Goal: Task Accomplishment & Management: Manage account settings

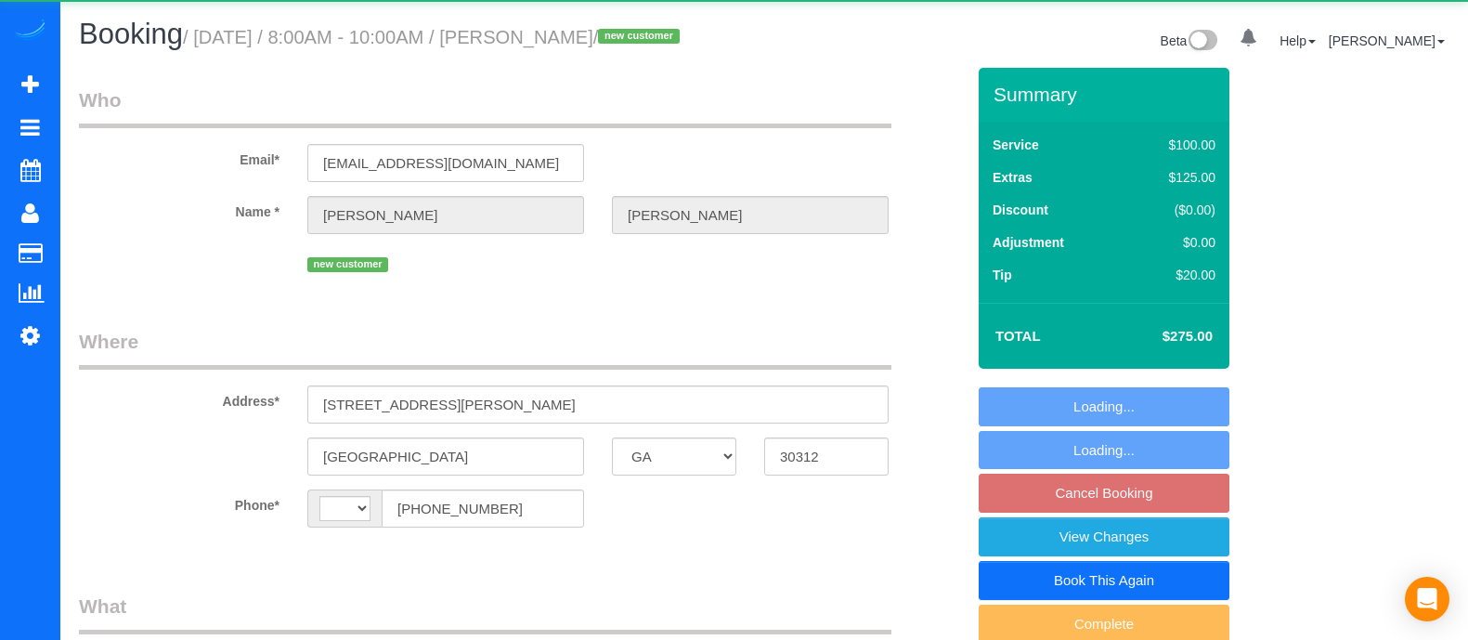
select select "GA"
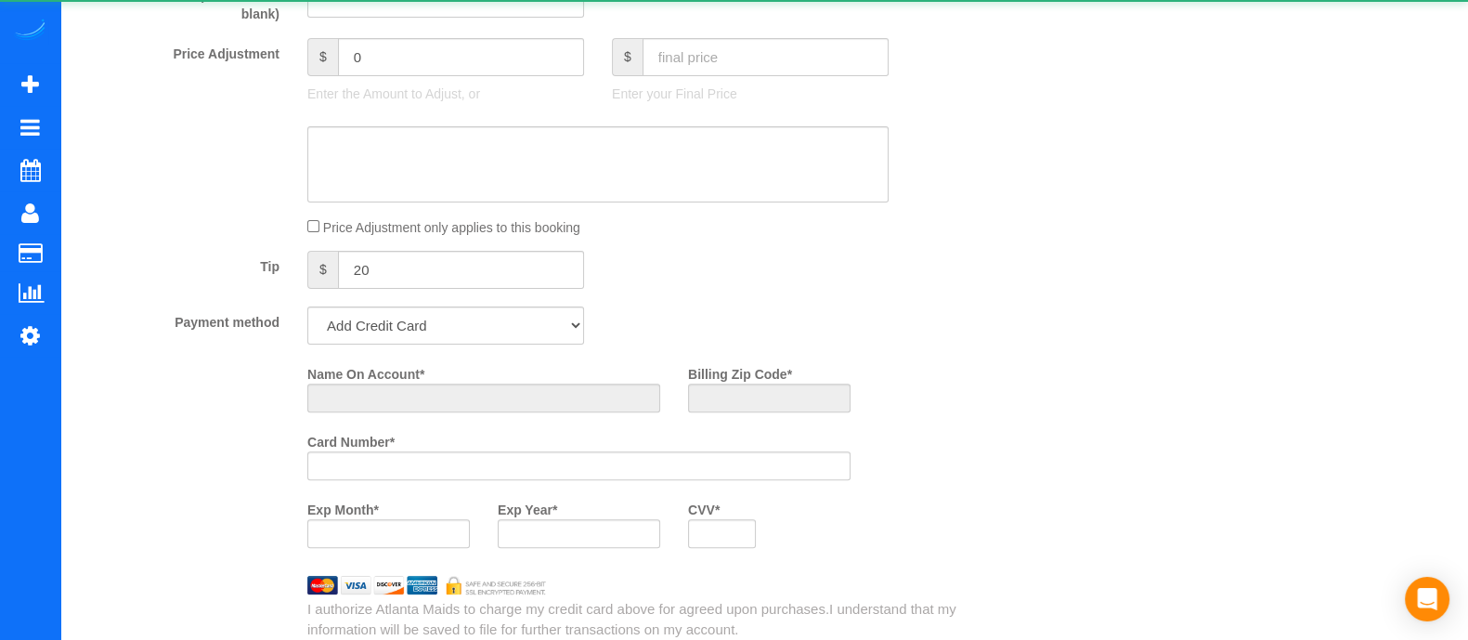
select select "object:357"
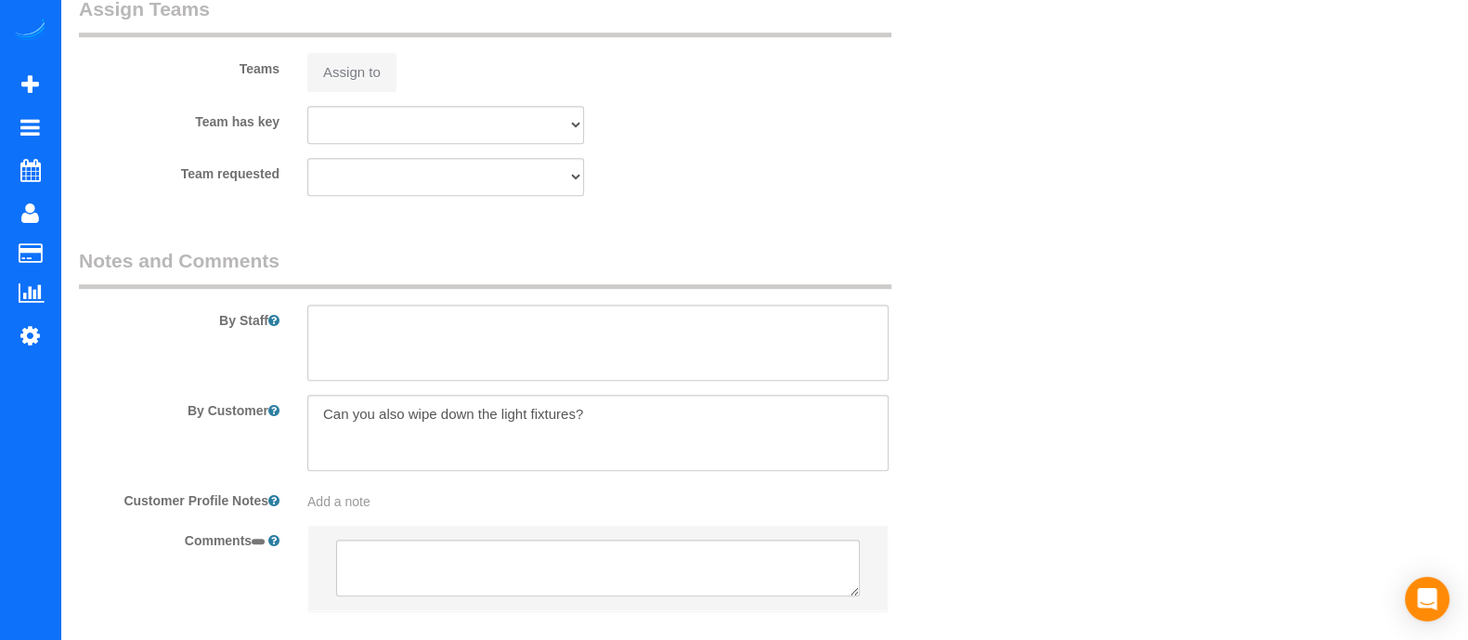
select select "number:2"
select select "number:6"
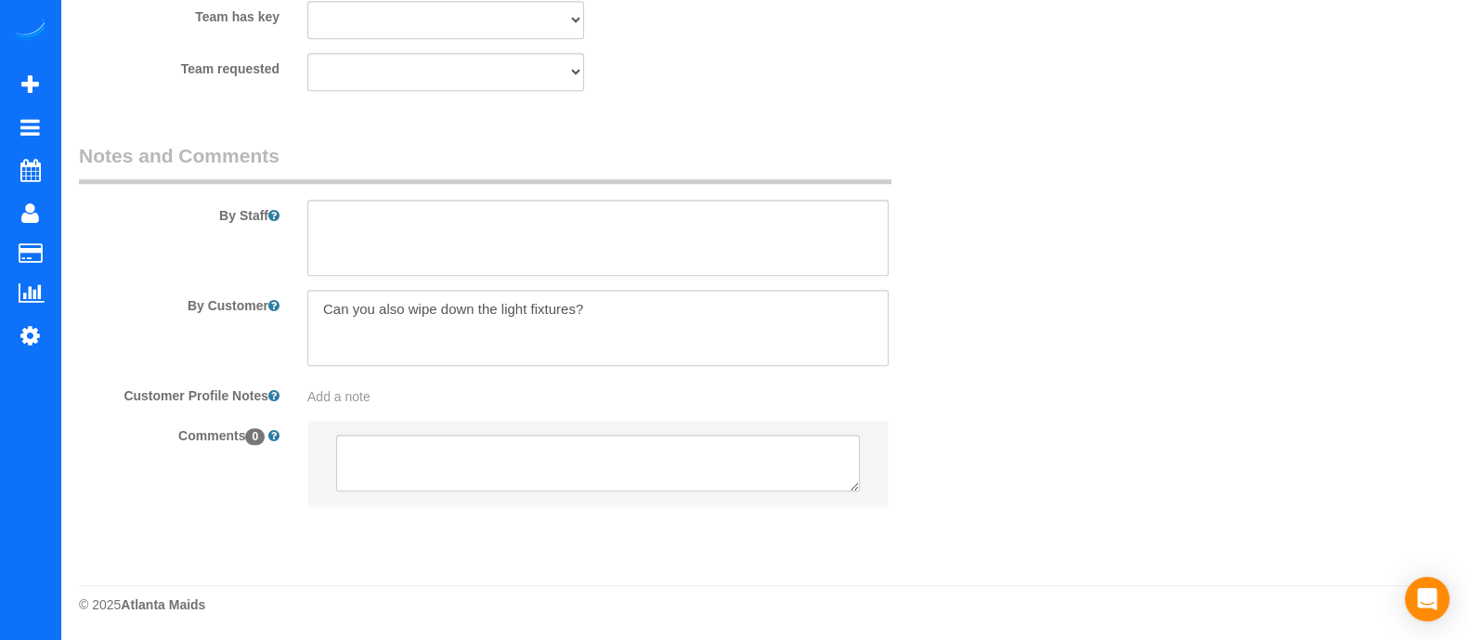
select select "string:fspay-d9c36b0c-93de-4fb5-8b25-3deef7cca01b"
select select "object:657"
select select "string:[GEOGRAPHIC_DATA]"
select select "spot1"
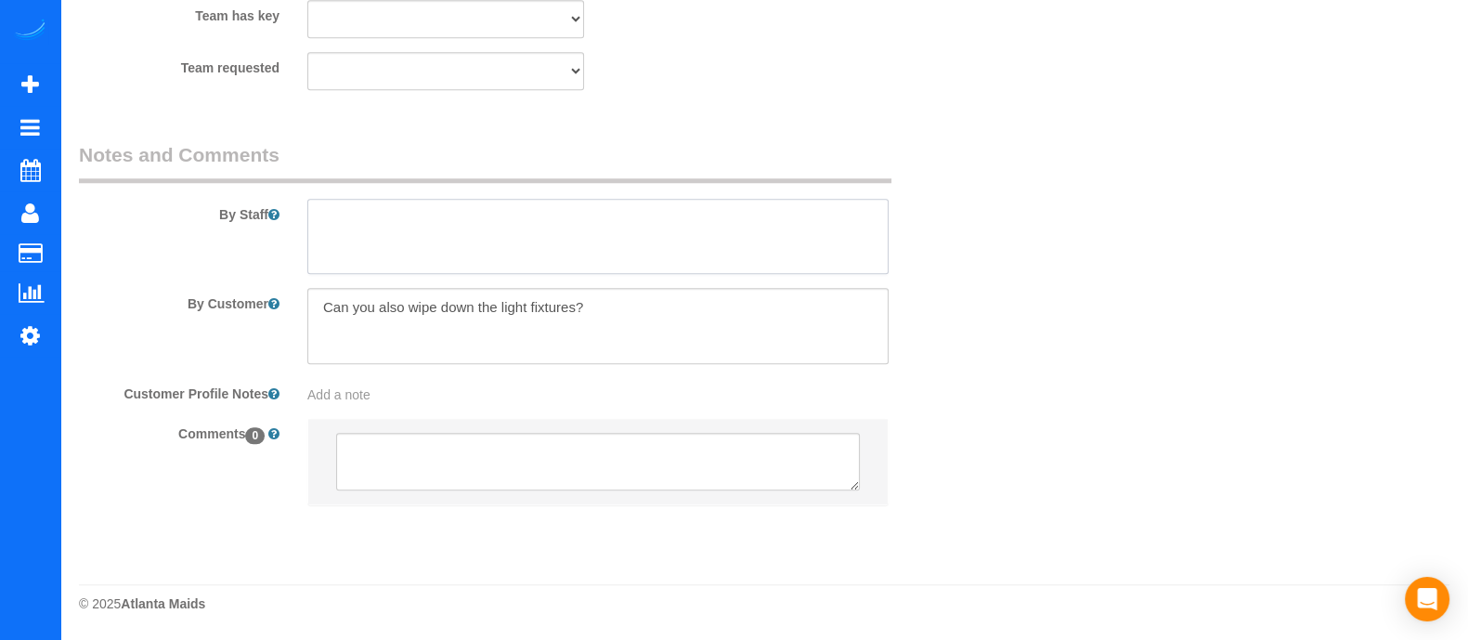
click at [425, 240] on textarea at bounding box center [597, 237] width 581 height 76
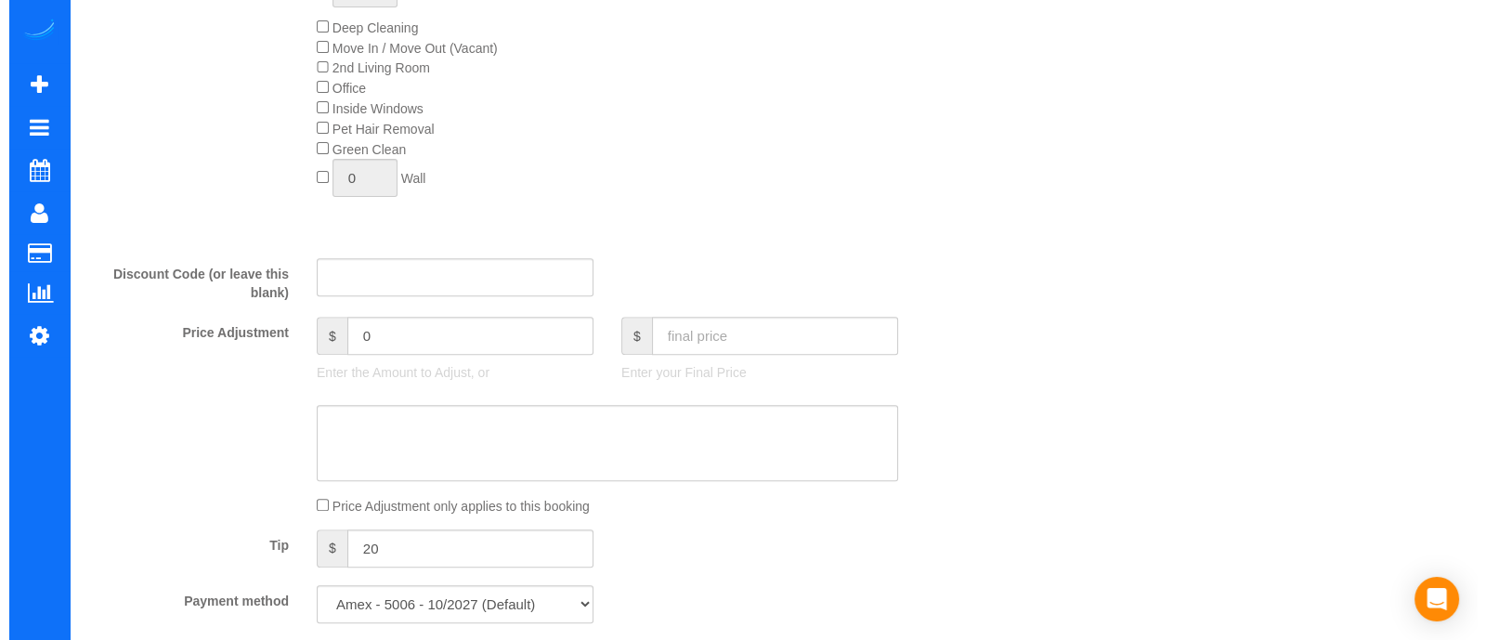
scroll to position [0, 0]
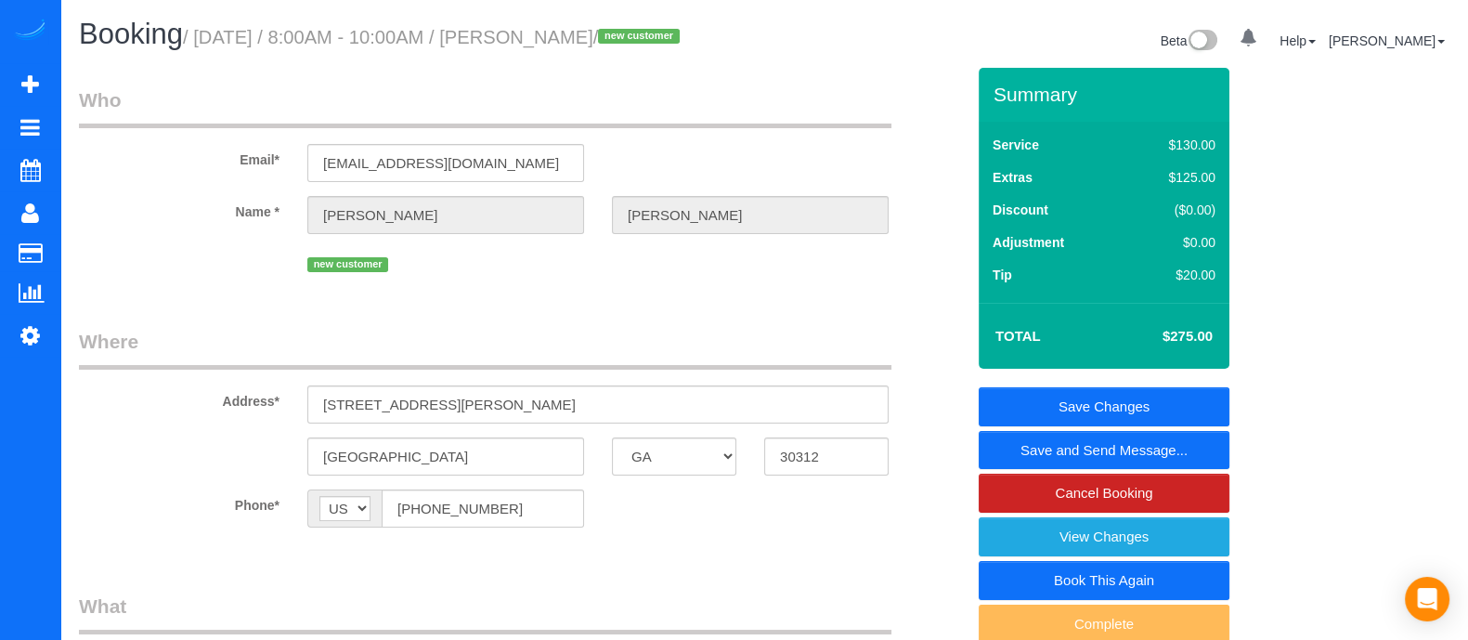
type textarea "parking spot 103 Code 3143"
click at [1097, 455] on link "Save and Send Message..." at bounding box center [1104, 450] width 251 height 39
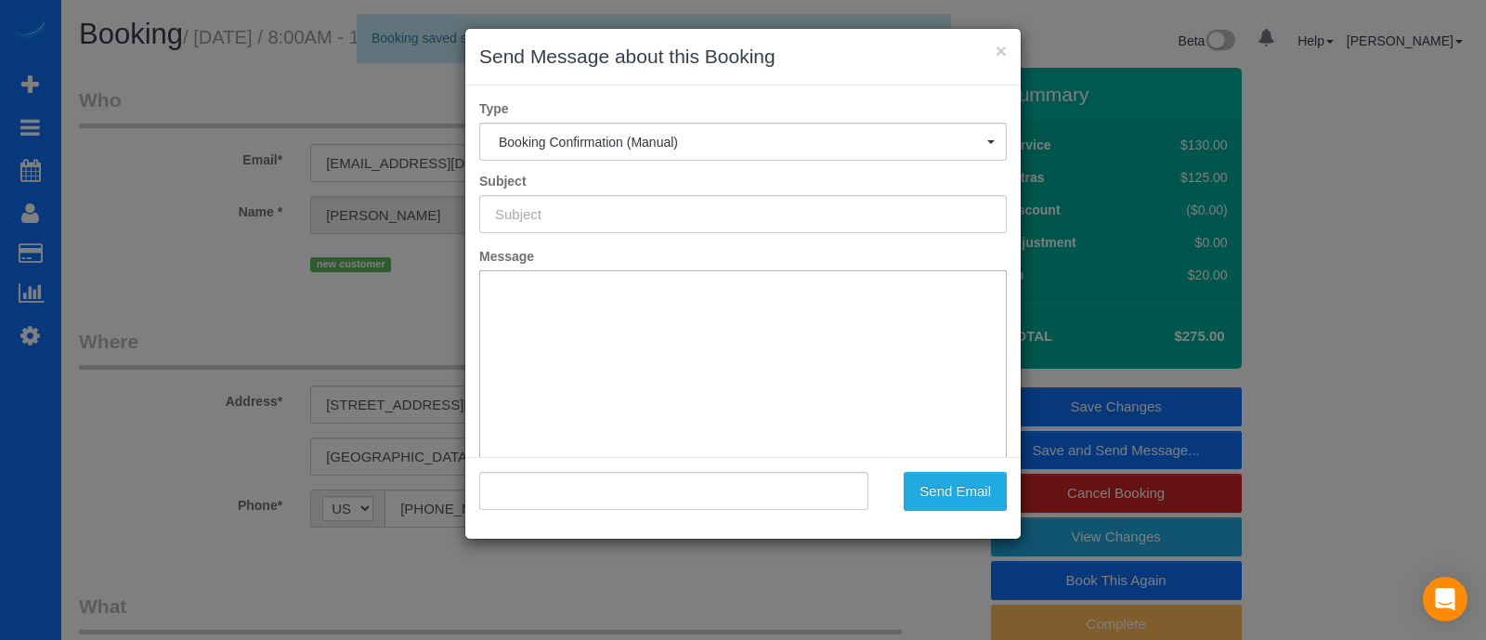
type input "Booking Confirmed!"
type input ""[PERSON_NAME]" <[EMAIL_ADDRESS][DOMAIN_NAME]>"
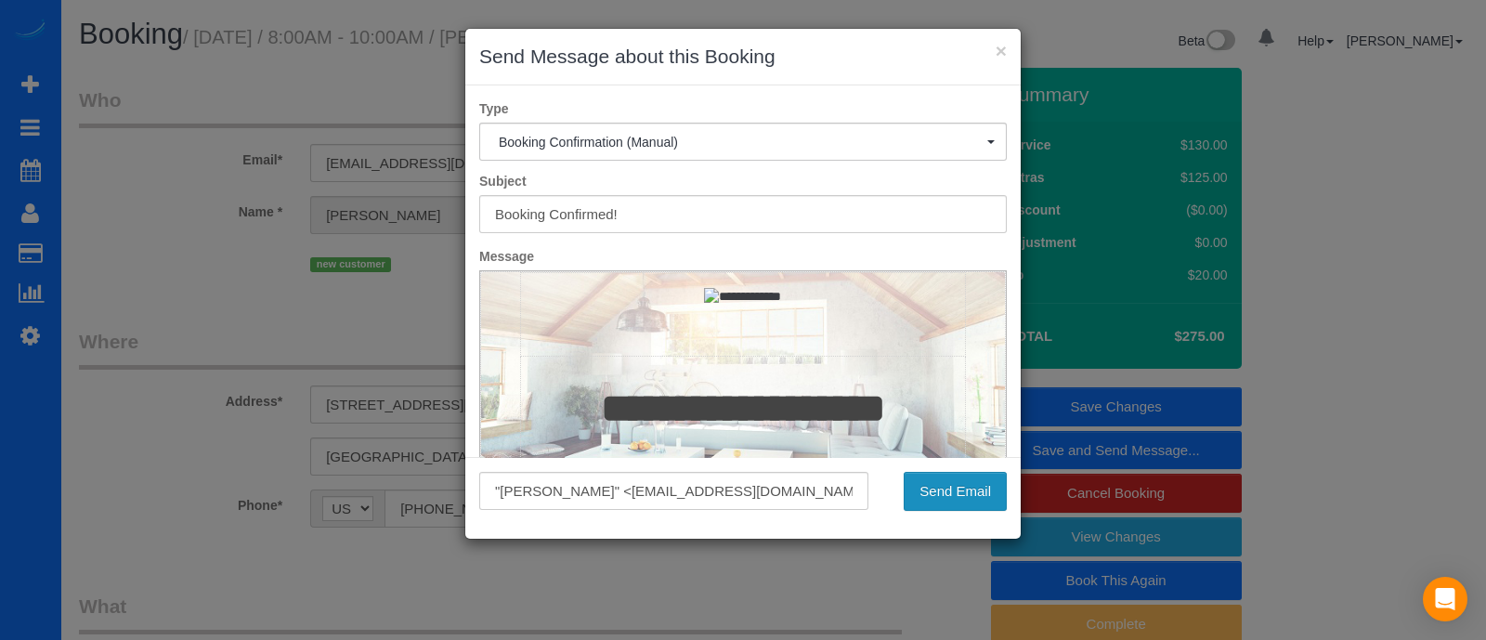
click at [985, 489] on button "Send Email" at bounding box center [955, 491] width 103 height 39
click at [985, 489] on div "Send Email" at bounding box center [951, 491] width 139 height 39
